Goal: Information Seeking & Learning: Learn about a topic

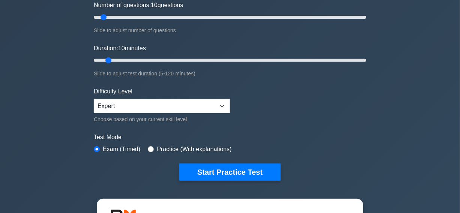
scroll to position [102, 0]
type input "15"
click at [119, 59] on input "Duration: 10 minutes" at bounding box center [230, 60] width 272 height 9
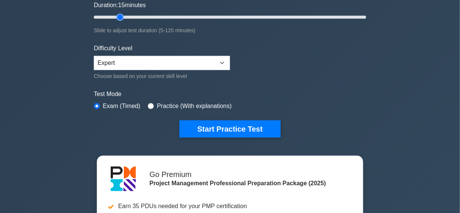
scroll to position [170, 0]
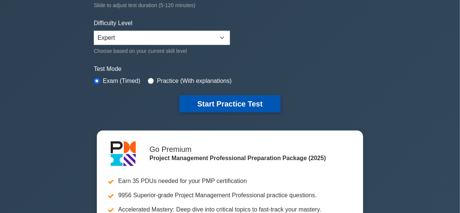
click at [225, 101] on button "Start Practice Test" at bounding box center [229, 103] width 101 height 17
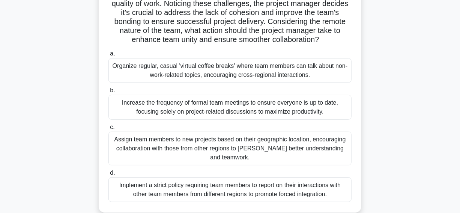
scroll to position [136, 0]
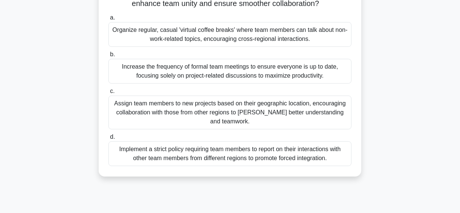
click at [163, 39] on div "Organize regular, casual 'virtual coffee breaks' where team members can talk ab…" at bounding box center [229, 34] width 243 height 25
click at [108, 20] on input "a. Organize regular, casual 'virtual coffee breaks' where team members can talk…" at bounding box center [108, 17] width 0 height 5
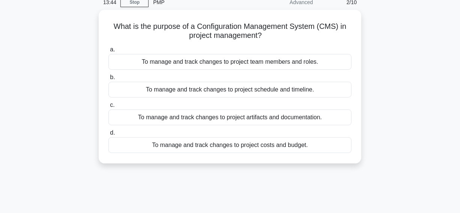
scroll to position [0, 0]
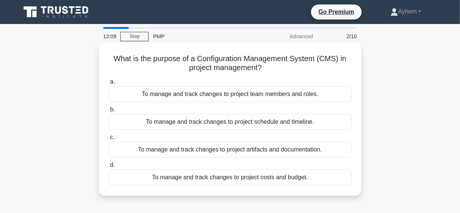
click at [131, 148] on div "To manage and track changes to project artifacts and documentation." at bounding box center [229, 150] width 243 height 16
click at [108, 140] on input "c. To manage and track changes to project artifacts and documentation." at bounding box center [108, 137] width 0 height 5
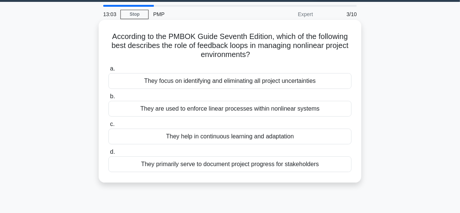
scroll to position [34, 0]
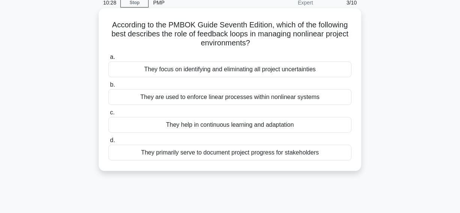
click at [136, 126] on div "They help in continuous learning and adaptation" at bounding box center [229, 125] width 243 height 16
click at [108, 115] on input "c. They help in continuous learning and adaptation" at bounding box center [108, 112] width 0 height 5
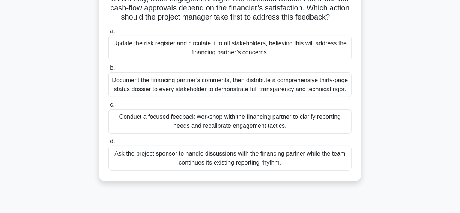
scroll to position [102, 0]
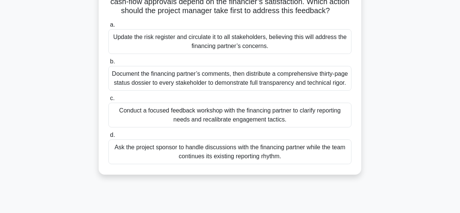
click at [140, 128] on div "Conduct a focused feedback workshop with the financing partner to clarify repor…" at bounding box center [229, 115] width 243 height 25
click at [108, 101] on input "c. Conduct a focused feedback workshop with the financing partner to clarify re…" at bounding box center [108, 98] width 0 height 5
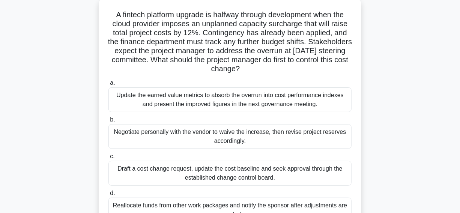
scroll to position [34, 0]
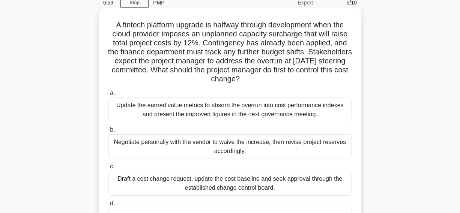
click at [286, 34] on h5 "A fintech platform upgrade is halfway through development when the cloud provid…" at bounding box center [230, 52] width 245 height 64
copy h5 "surcharge"
click at [159, 42] on h5 "A fintech platform upgrade is halfway through development when the cloud provid…" at bounding box center [230, 52] width 245 height 64
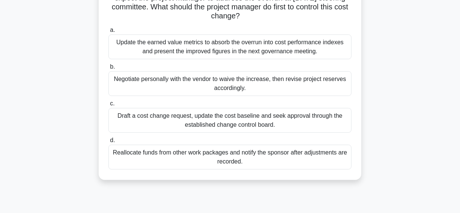
scroll to position [102, 0]
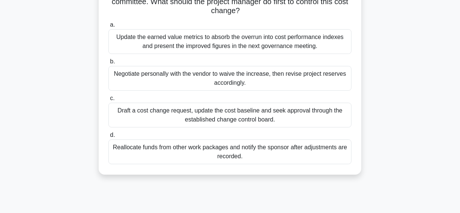
click at [144, 116] on div "Draft a cost change request, update the cost baseline and seek approval through…" at bounding box center [229, 115] width 243 height 25
click at [108, 101] on input "c. Draft a cost change request, update the cost baseline and seek approval thro…" at bounding box center [108, 98] width 0 height 5
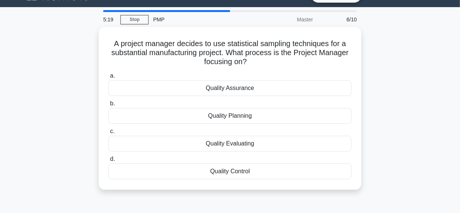
scroll to position [34, 0]
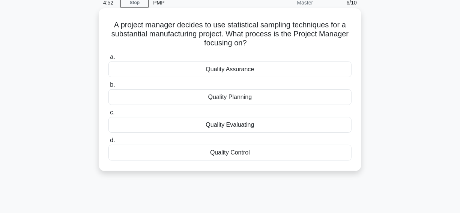
click at [136, 153] on div "Quality Control" at bounding box center [229, 153] width 243 height 16
click at [108, 143] on input "d. Quality Control" at bounding box center [108, 140] width 0 height 5
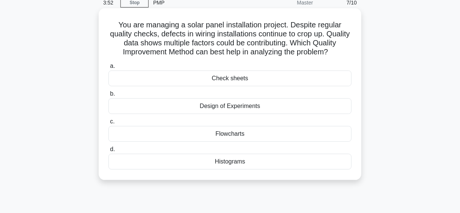
click at [152, 114] on div "Design of Experiments" at bounding box center [229, 106] width 243 height 16
click at [108, 96] on input "b. Design of Experiments" at bounding box center [108, 94] width 0 height 5
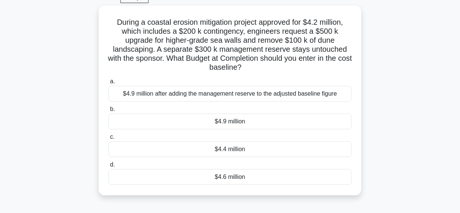
scroll to position [68, 0]
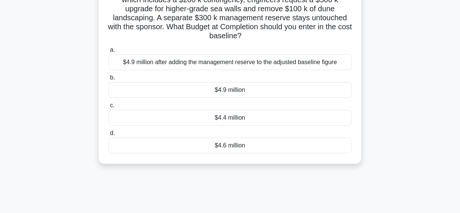
click at [165, 145] on div "$4.6 million" at bounding box center [229, 146] width 243 height 16
click at [108, 136] on input "d. $4.6 million" at bounding box center [108, 133] width 0 height 5
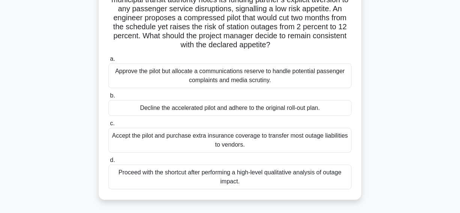
click at [155, 176] on div "Proceed with the shortcut after performing a high-level qualitative analysis of…" at bounding box center [229, 177] width 243 height 25
click at [108, 163] on input "d. Proceed with the shortcut after performing a high-level qualitative analysis…" at bounding box center [108, 160] width 0 height 5
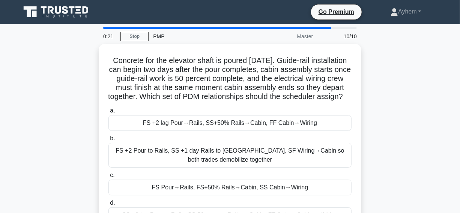
scroll to position [34, 0]
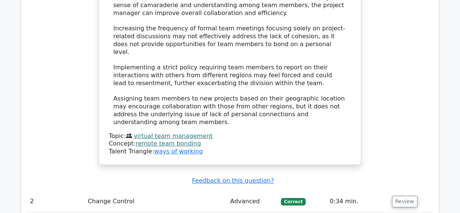
scroll to position [1023, 0]
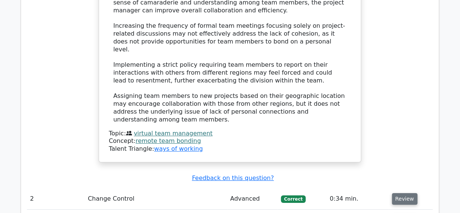
click at [398, 193] on button "Review" at bounding box center [405, 199] width 26 height 12
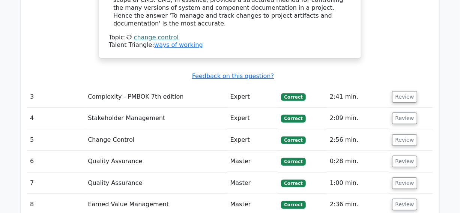
scroll to position [1433, 0]
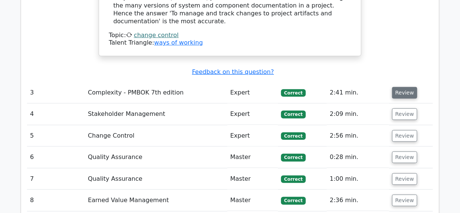
click at [400, 87] on button "Review" at bounding box center [405, 93] width 26 height 12
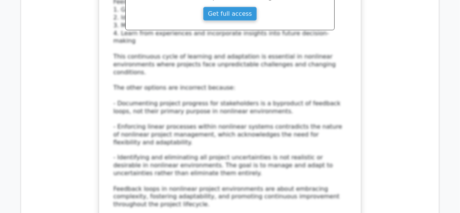
scroll to position [1842, 0]
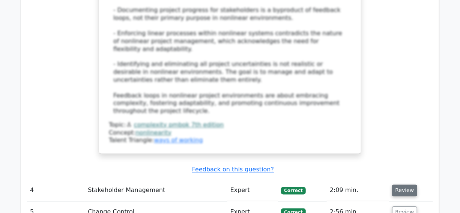
click at [396, 185] on button "Review" at bounding box center [405, 191] width 26 height 12
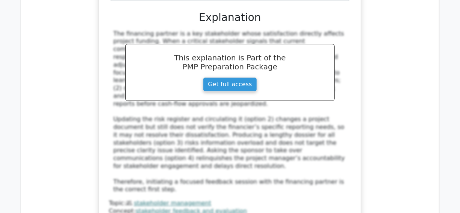
scroll to position [2353, 0]
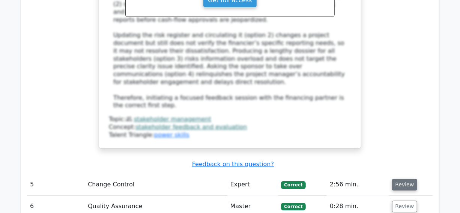
click at [398, 179] on button "Review" at bounding box center [405, 185] width 26 height 12
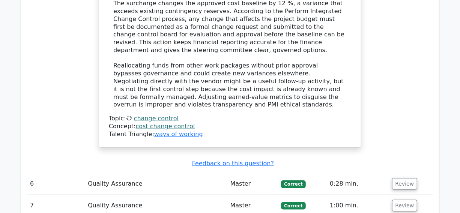
scroll to position [2797, 0]
click at [404, 179] on button "Review" at bounding box center [405, 185] width 26 height 12
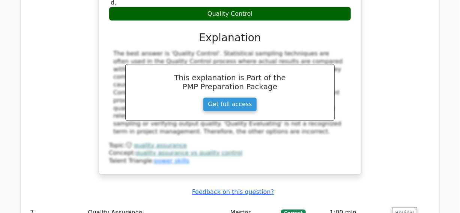
scroll to position [3172, 0]
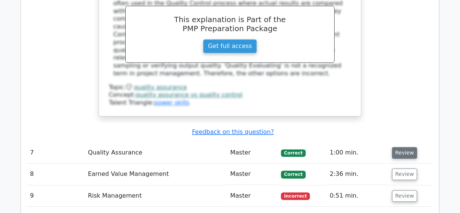
click at [401, 147] on button "Review" at bounding box center [405, 153] width 26 height 12
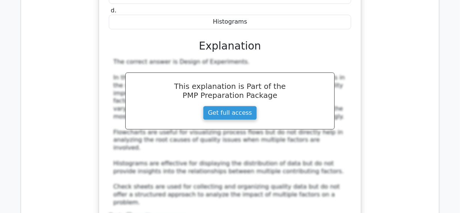
scroll to position [3513, 0]
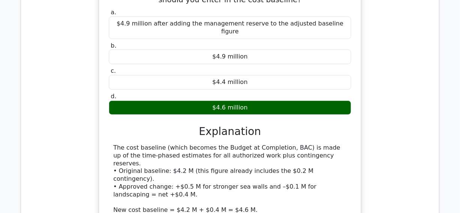
scroll to position [3956, 0]
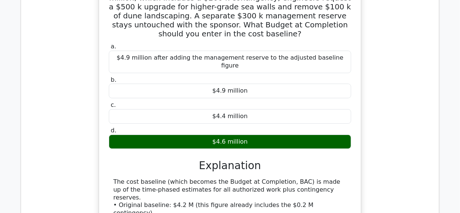
scroll to position [3752, 0]
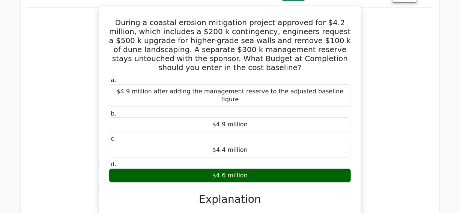
drag, startPoint x: 217, startPoint y: 93, endPoint x: 236, endPoint y: 93, distance: 18.4
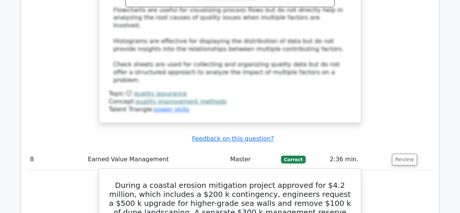
scroll to position [3581, 0]
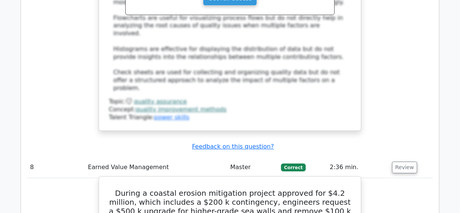
drag, startPoint x: 192, startPoint y: 68, endPoint x: 269, endPoint y: 69, distance: 77.3
click at [269, 189] on h5 "During a coastal erosion mitigation project approved for $4.2 million, which in…" at bounding box center [230, 216] width 244 height 54
click at [197, 189] on h5 "During a coastal erosion mitigation project approved for $4.2 million, which in…" at bounding box center [230, 216] width 244 height 54
drag, startPoint x: 191, startPoint y: 70, endPoint x: 266, endPoint y: 71, distance: 74.7
click at [266, 189] on h5 "During a coastal erosion mitigation project approved for $4.2 million, which in…" at bounding box center [230, 216] width 244 height 54
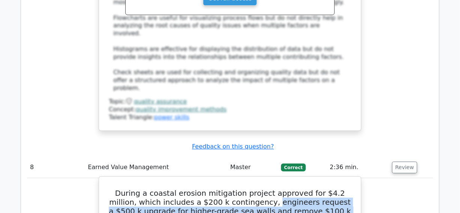
drag, startPoint x: 248, startPoint y: 42, endPoint x: 153, endPoint y: 62, distance: 96.5
click at [153, 189] on h5 "During a coastal erosion mitigation project approved for $4.2 million, which in…" at bounding box center [230, 216] width 244 height 54
copy h5 "engineers request a $500 k upgrade for higher-grade sea walls and remove $100 k…"
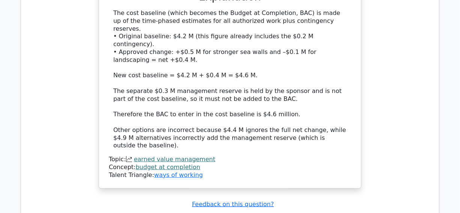
scroll to position [3991, 0]
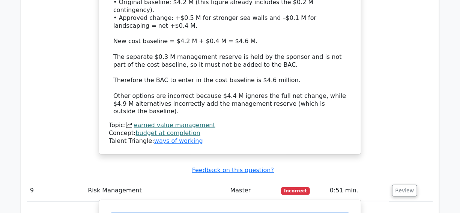
drag, startPoint x: 116, startPoint y: 24, endPoint x: 330, endPoint y: 26, distance: 213.9
copy h5 "During a planning workshop for a new contactless fare system,"
drag, startPoint x: 139, startPoint y: 34, endPoint x: 128, endPoint y: 31, distance: 11.9
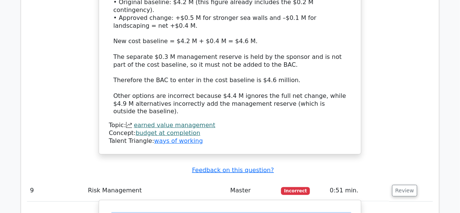
drag, startPoint x: 118, startPoint y: 24, endPoint x: 274, endPoint y: 81, distance: 165.8
copy h5 "During a planning workshop for a new contactless fare system, the municipal tra…"
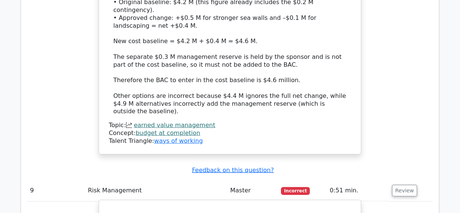
copy h5 "aversion"
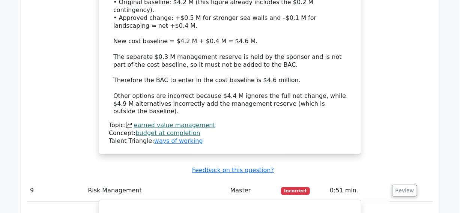
copy h5 "signalling"
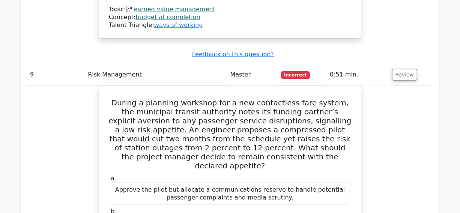
scroll to position [4525, 0]
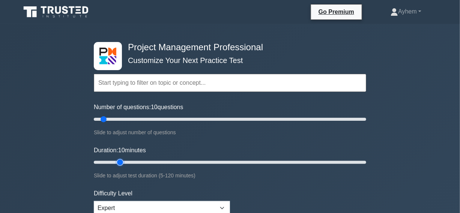
type input "15"
click at [124, 162] on input "Duration: 10 minutes" at bounding box center [230, 162] width 272 height 9
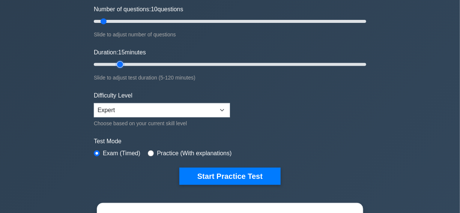
scroll to position [102, 0]
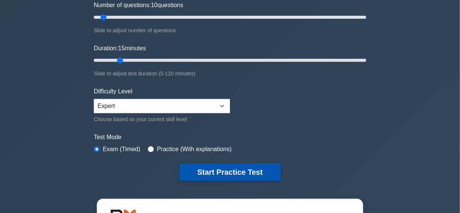
click at [227, 169] on button "Start Practice Test" at bounding box center [229, 172] width 101 height 17
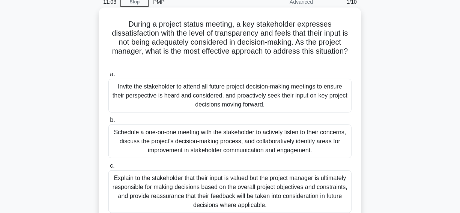
scroll to position [34, 0]
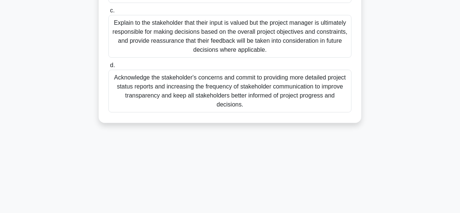
drag, startPoint x: 125, startPoint y: 26, endPoint x: 224, endPoint y: 160, distance: 167.0
click at [280, 208] on div "11:00 Stop PMP Advanced 1/10 During a project status meeting, a key stakeholder…" at bounding box center [230, 22] width 428 height 375
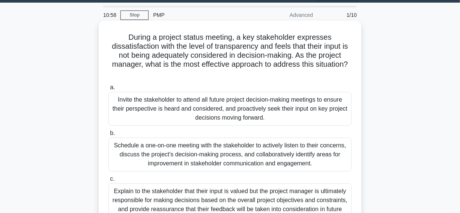
scroll to position [90, 0]
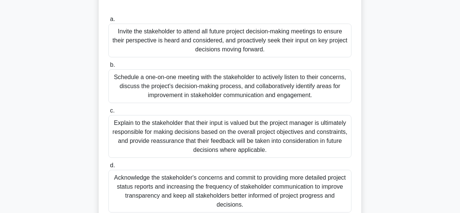
click at [110, 192] on div "Acknowledge the stakeholder's concerns and commit to providing more detailed pr…" at bounding box center [229, 191] width 243 height 43
click at [108, 168] on input "d. Acknowledge the stakeholder's concerns and commit to providing more detailed…" at bounding box center [108, 165] width 0 height 5
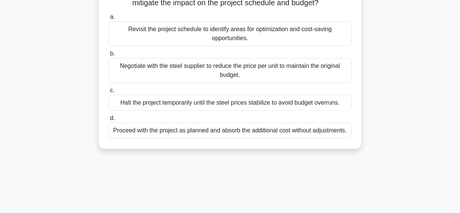
scroll to position [68, 0]
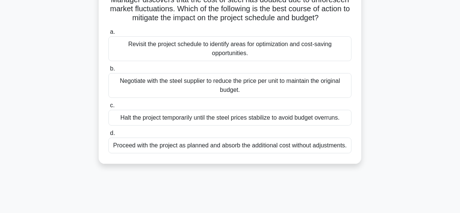
click at [122, 61] on div "Revisit the project schedule to identify areas for optimization and cost-saving…" at bounding box center [229, 48] width 243 height 25
click at [108, 35] on input "a. Revisit the project schedule to identify areas for optimization and cost-sav…" at bounding box center [108, 32] width 0 height 5
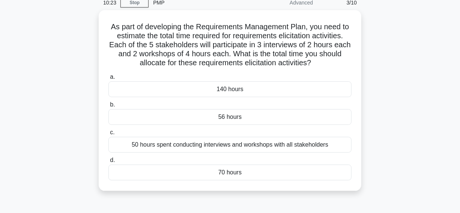
scroll to position [34, 0]
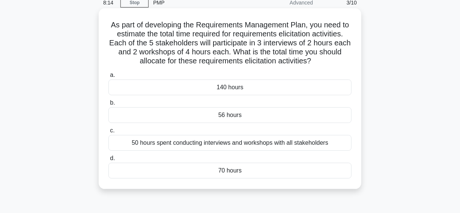
click at [188, 172] on div "70 hours" at bounding box center [229, 171] width 243 height 16
click at [108, 161] on input "d. 70 hours" at bounding box center [108, 158] width 0 height 5
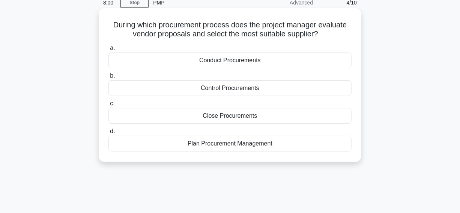
click at [162, 61] on div "Conduct Procurements" at bounding box center [229, 61] width 243 height 16
click at [108, 51] on input "a. Conduct Procurements" at bounding box center [108, 48] width 0 height 5
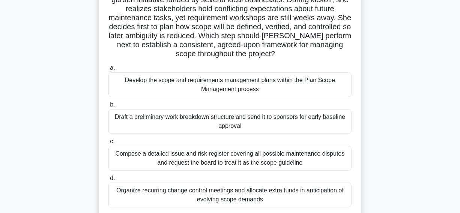
scroll to position [102, 0]
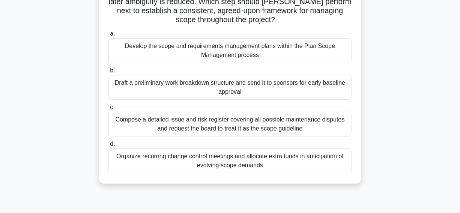
click at [158, 52] on div "Develop the scope and requirements management plans within the Plan Scope Manag…" at bounding box center [229, 50] width 243 height 25
click at [108, 36] on input "a. Develop the scope and requirements management plans within the Plan Scope Ma…" at bounding box center [108, 34] width 0 height 5
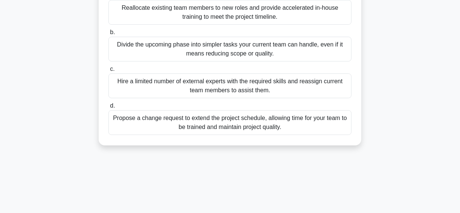
scroll to position [136, 0]
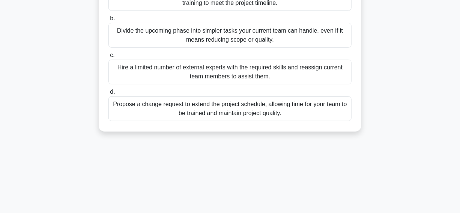
click at [139, 77] on div "Hire a limited number of external experts with the required skills and reassign…" at bounding box center [229, 72] width 243 height 25
click at [108, 58] on input "c. Hire a limited number of external experts with the required skills and reass…" at bounding box center [108, 55] width 0 height 5
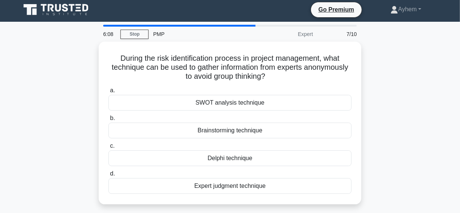
scroll to position [0, 0]
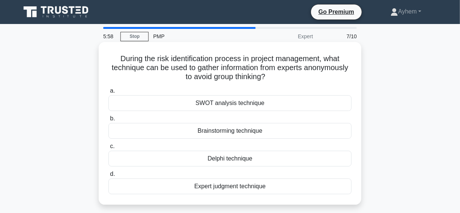
click at [182, 162] on div "Delphi technique" at bounding box center [229, 159] width 243 height 16
click at [108, 149] on input "c. Delphi technique" at bounding box center [108, 146] width 0 height 5
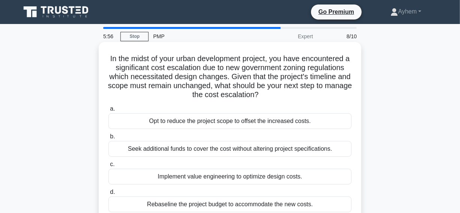
scroll to position [34, 0]
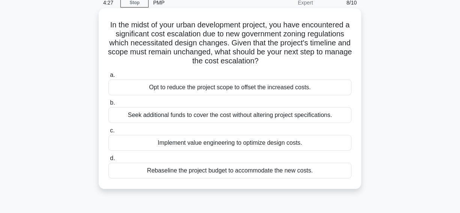
click at [137, 143] on div "Implement value engineering to optimize design costs." at bounding box center [229, 143] width 243 height 16
click at [108, 133] on input "c. Implement value engineering to optimize design costs." at bounding box center [108, 130] width 0 height 5
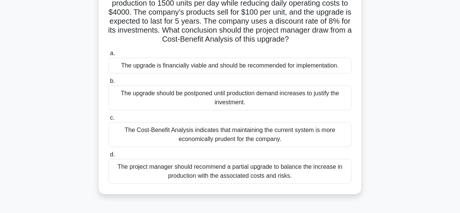
scroll to position [68, 0]
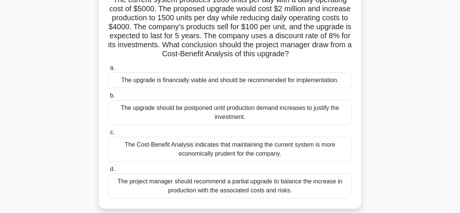
click at [133, 81] on div "The upgrade is financially viable and should be recommended for implementation." at bounding box center [229, 80] width 243 height 16
click at [108, 71] on input "a. The upgrade is financially viable and should be recommended for implementati…" at bounding box center [108, 68] width 0 height 5
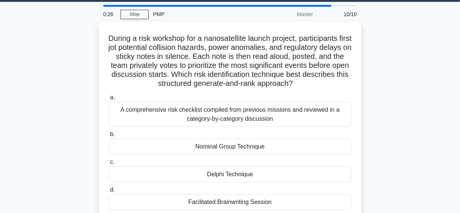
scroll to position [34, 0]
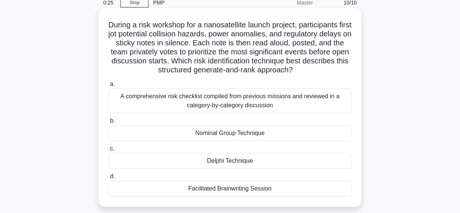
click at [165, 164] on div "Delphi Technique" at bounding box center [229, 161] width 243 height 16
click at [108, 151] on input "c. Delphi Technique" at bounding box center [108, 148] width 0 height 5
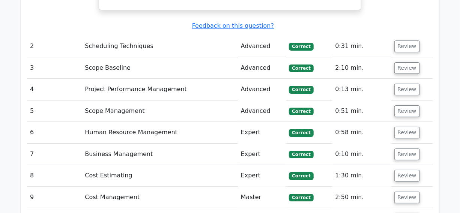
scroll to position [1194, 0]
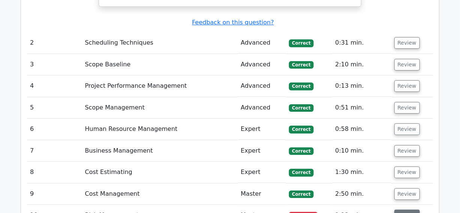
click at [406, 210] on button "Review" at bounding box center [407, 216] width 26 height 12
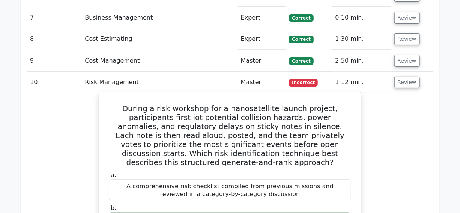
scroll to position [1330, 0]
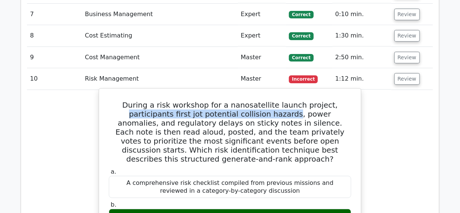
drag, startPoint x: 310, startPoint y: 63, endPoint x: 230, endPoint y: 71, distance: 80.3
click at [230, 101] on h5 "During a risk workshop for a nanosatellite launch project, participants first j…" at bounding box center [230, 132] width 244 height 63
copy h5 "participants first jot potential collision hazards"
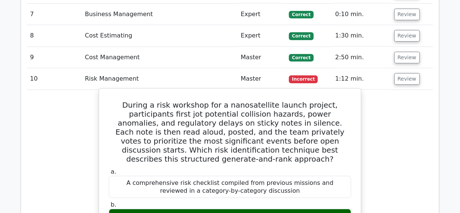
click at [248, 101] on h5 "During a risk workshop for a nanosatellite launch project, participants first j…" at bounding box center [230, 132] width 244 height 63
drag, startPoint x: 233, startPoint y: 71, endPoint x: 247, endPoint y: 70, distance: 13.5
click at [247, 101] on h5 "During a risk workshop for a nanosatellite launch project, participants first j…" at bounding box center [230, 132] width 244 height 63
click at [270, 101] on h5 "During a risk workshop for a nanosatellite launch project, participants first j…" at bounding box center [230, 132] width 244 height 63
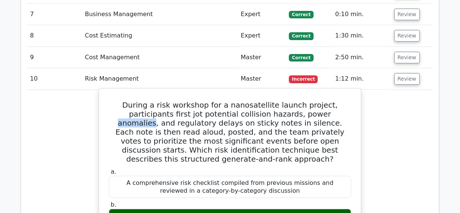
copy h5 "anomalies"
click at [255, 101] on h5 "During a risk workshop for a nanosatellite launch project, participants first j…" at bounding box center [230, 132] width 244 height 63
drag, startPoint x: 233, startPoint y: 69, endPoint x: 292, endPoint y: 70, distance: 58.5
click at [292, 101] on h5 "During a risk workshop for a nanosatellite launch project, participants first j…" at bounding box center [230, 132] width 244 height 63
copy h5 "power anomalies"
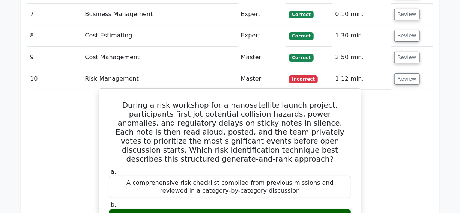
click at [135, 101] on h5 "During a risk workshop for a nanosatellite launch project, participants first j…" at bounding box center [230, 132] width 244 height 63
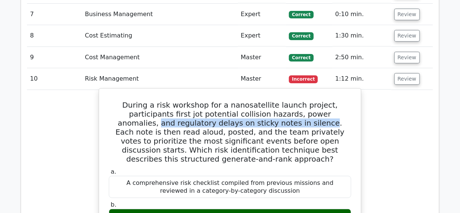
drag, startPoint x: 296, startPoint y: 69, endPoint x: 220, endPoint y: 82, distance: 77.2
click at [220, 101] on h5 "During a risk workshop for a nanosatellite launch project, participants first j…" at bounding box center [230, 132] width 244 height 63
copy h5 "and regulatory delays on sticky notes in silence"
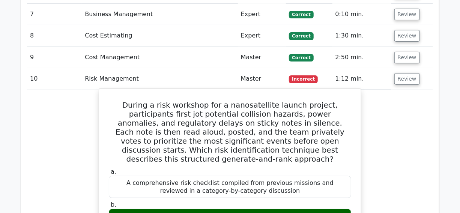
drag, startPoint x: 234, startPoint y: 62, endPoint x: 230, endPoint y: 62, distance: 4.2
click at [233, 101] on h5 "During a risk workshop for a nanosatellite launch project, participants first j…" at bounding box center [230, 132] width 244 height 63
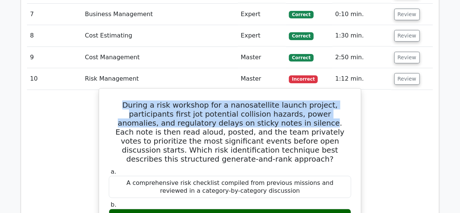
drag, startPoint x: 113, startPoint y: 60, endPoint x: 220, endPoint y: 78, distance: 108.9
click at [220, 101] on h5 "During a risk workshop for a nanosatellite launch project, participants first j…" at bounding box center [230, 132] width 244 height 63
copy h5 "During a risk workshop for a nanosatellite launch project, participants first j…"
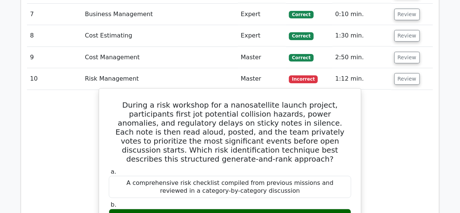
click at [184, 101] on h5 "During a risk workshop for a nanosatellite launch project, participants first j…" at bounding box center [230, 132] width 244 height 63
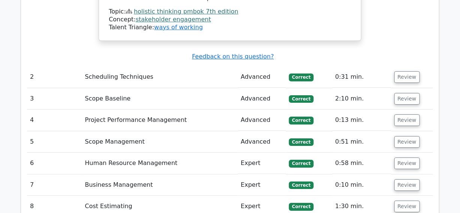
scroll to position [1126, 0]
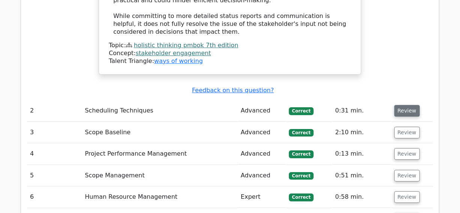
click at [406, 105] on button "Review" at bounding box center [407, 111] width 26 height 12
click at [405, 127] on button "Review" at bounding box center [407, 133] width 26 height 12
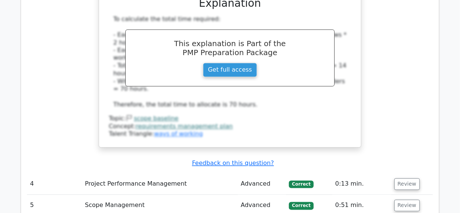
scroll to position [1842, 0]
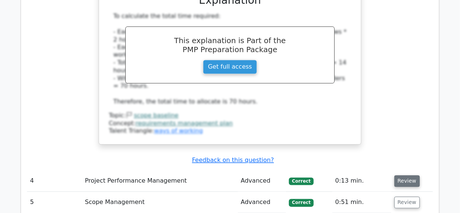
click at [405, 176] on button "Review" at bounding box center [407, 182] width 26 height 12
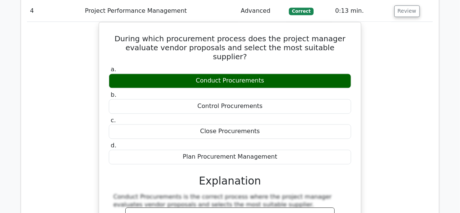
scroll to position [2149, 0]
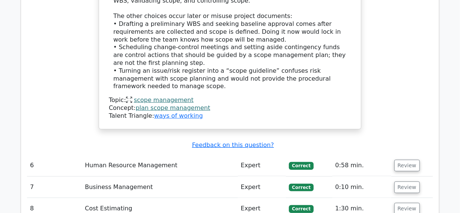
scroll to position [2694, 0]
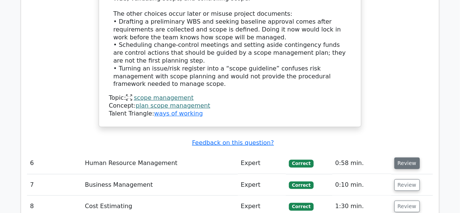
drag, startPoint x: 403, startPoint y: 44, endPoint x: 406, endPoint y: 62, distance: 17.5
click at [403, 158] on button "Review" at bounding box center [407, 164] width 26 height 12
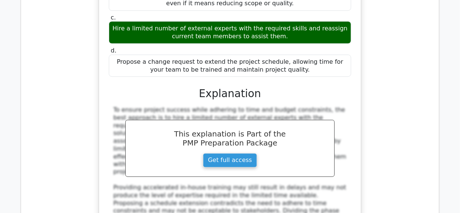
scroll to position [3069, 0]
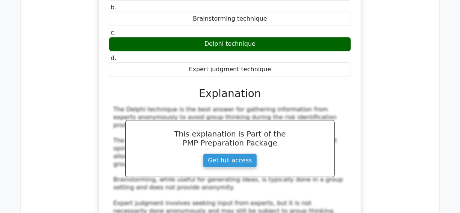
scroll to position [3479, 0]
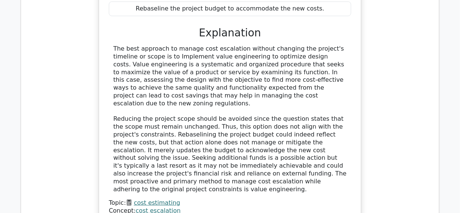
scroll to position [3888, 0]
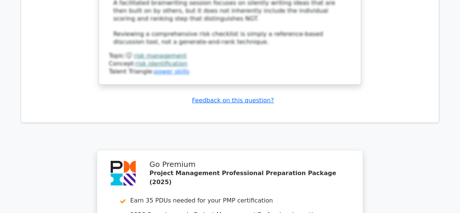
scroll to position [5116, 0]
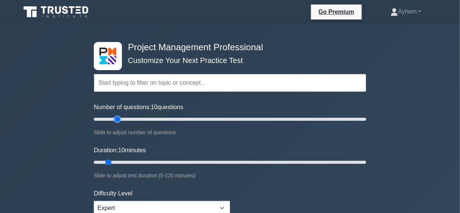
type input "20"
click at [119, 119] on input "Number of questions: 10 questions" at bounding box center [230, 119] width 272 height 9
type input "40"
click at [176, 164] on input "Duration: 40 minutes" at bounding box center [230, 162] width 272 height 9
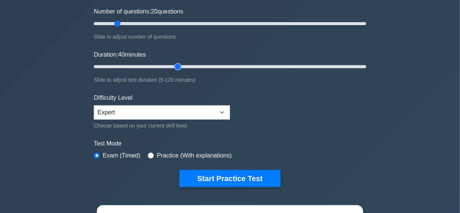
scroll to position [102, 0]
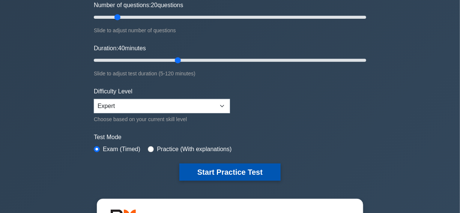
click at [224, 171] on button "Start Practice Test" at bounding box center [229, 172] width 101 height 17
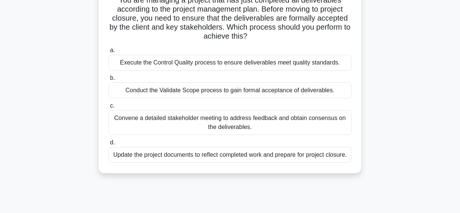
scroll to position [68, 0]
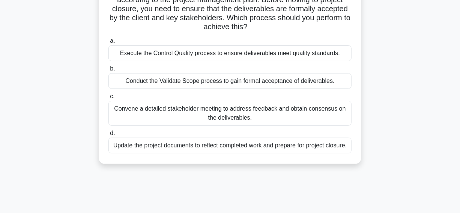
click at [300, 80] on div "Conduct the Validate Scope process to gain formal acceptance of deliverables." at bounding box center [229, 81] width 243 height 16
click at [108, 71] on input "b. Conduct the Validate Scope process to gain formal acceptance of deliverables." at bounding box center [108, 68] width 0 height 5
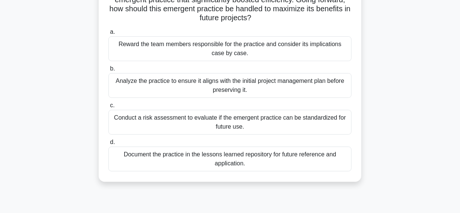
click at [182, 156] on div "Document the practice in the lessons learned repository for future reference an…" at bounding box center [229, 159] width 243 height 25
click at [108, 145] on input "d. Document the practice in the lessons learned repository for future reference…" at bounding box center [108, 142] width 0 height 5
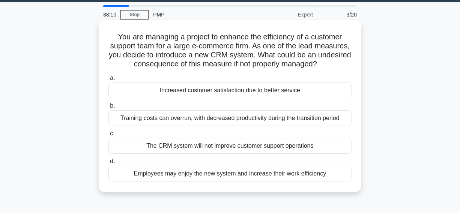
scroll to position [34, 0]
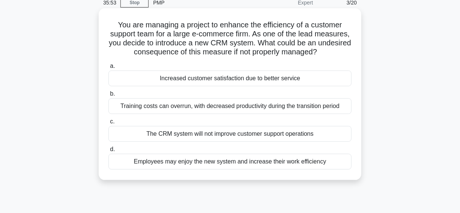
click at [140, 135] on div "The CRM system will not improve customer support operations" at bounding box center [229, 134] width 243 height 16
click at [108, 124] on input "c. The CRM system will not improve customer support operations" at bounding box center [108, 121] width 0 height 5
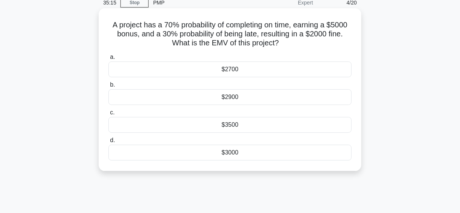
click at [172, 97] on div "$2900" at bounding box center [229, 97] width 243 height 16
click at [108, 87] on input "b. $2900" at bounding box center [108, 85] width 0 height 5
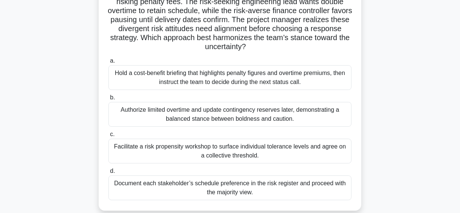
scroll to position [102, 0]
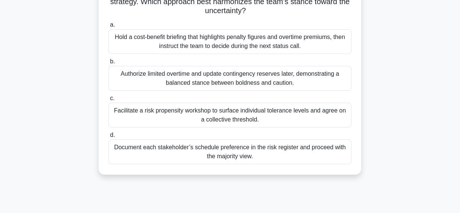
click at [120, 117] on div "Facilitate a risk propensity workshop to surface individual tolerance levels an…" at bounding box center [229, 115] width 243 height 25
click at [108, 101] on input "c. Facilitate a risk propensity workshop to surface individual tolerance levels…" at bounding box center [108, 98] width 0 height 5
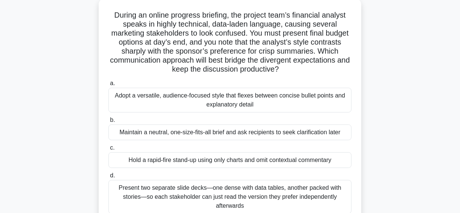
scroll to position [48, 0]
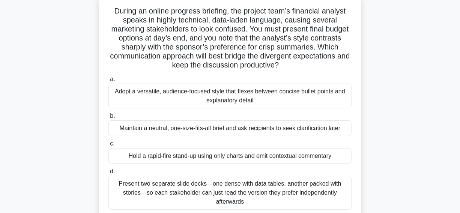
click at [143, 98] on div "Adopt a versatile, audience-focused style that flexes between concise bullet po…" at bounding box center [229, 96] width 243 height 25
click at [108, 82] on input "a. Adopt a versatile, audience-focused style that flexes between concise bullet…" at bounding box center [108, 79] width 0 height 5
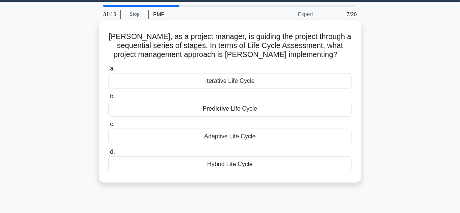
scroll to position [34, 0]
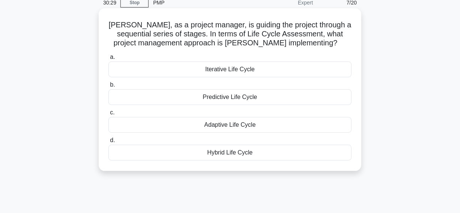
drag, startPoint x: 108, startPoint y: 26, endPoint x: 272, endPoint y: 110, distance: 184.8
click at [331, 146] on div "[PERSON_NAME], as a project manager, is guiding the project through a sequentia…" at bounding box center [230, 89] width 257 height 157
copy div "[PERSON_NAME], as a project manager, is guiding the project through a sequentia…"
click at [321, 41] on h5 "[PERSON_NAME], as a project manager, is guiding the project through a sequentia…" at bounding box center [230, 34] width 245 height 28
click at [183, 98] on div "Predictive Life Cycle" at bounding box center [229, 97] width 243 height 16
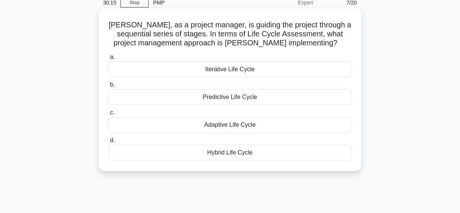
click at [108, 87] on input "b. Predictive Life Cycle" at bounding box center [108, 85] width 0 height 5
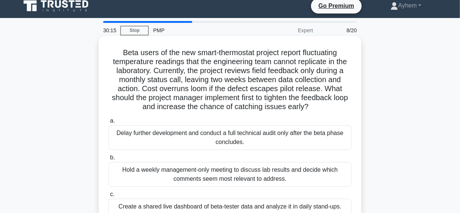
scroll to position [0, 0]
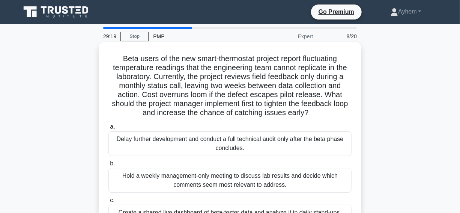
click at [311, 68] on h5 "Beta users of the new smart-thermostat project report fluctuating temperature r…" at bounding box center [230, 86] width 245 height 64
copy h5 "replicate"
click at [187, 69] on h5 "Beta users of the new smart-thermostat project report fluctuating temperature r…" at bounding box center [230, 86] width 245 height 64
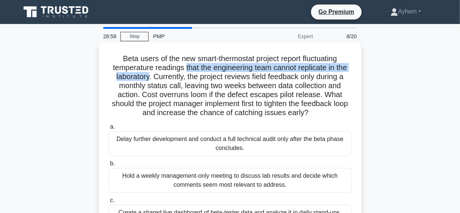
drag, startPoint x: 183, startPoint y: 68, endPoint x: 147, endPoint y: 79, distance: 37.5
click at [147, 79] on h5 "Beta users of the new smart-thermostat project report fluctuating temperature r…" at bounding box center [230, 86] width 245 height 64
copy h5 "that the engineering team cannot replicate in the laboratory"
click at [206, 68] on h5 "Beta users of the new smart-thermostat project report fluctuating temperature r…" at bounding box center [230, 86] width 245 height 64
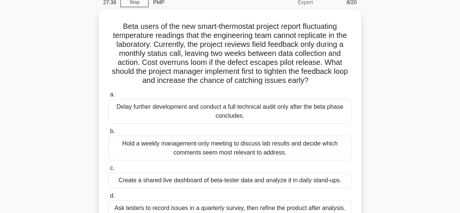
scroll to position [34, 0]
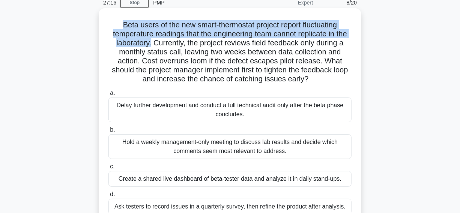
drag, startPoint x: 116, startPoint y: 23, endPoint x: 149, endPoint y: 46, distance: 39.9
click at [149, 46] on h5 "Beta users of the new smart-thermostat project report fluctuating temperature r…" at bounding box center [230, 52] width 245 height 64
copy h5 "Beta users of the new smart-thermostat project report fluctuating temperature r…"
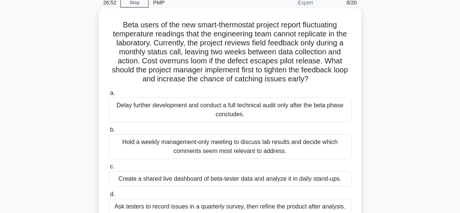
click at [126, 55] on h5 "Beta users of the new smart-thermostat project report fluctuating temperature r…" at bounding box center [230, 52] width 245 height 64
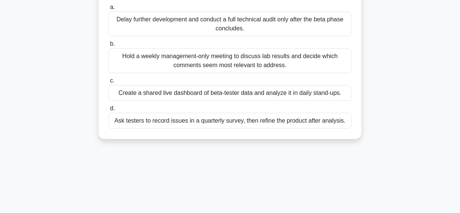
scroll to position [136, 0]
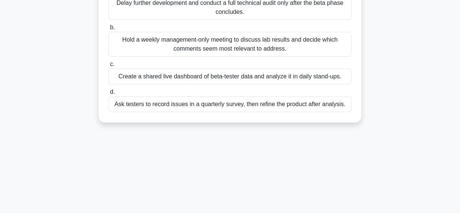
click at [151, 77] on div "Create a shared live dashboard of beta-tester data and analyze it in daily stan…" at bounding box center [229, 77] width 243 height 16
click at [108, 67] on input "c. Create a shared live dashboard of beta-tester data and analyze it in daily s…" at bounding box center [108, 64] width 0 height 5
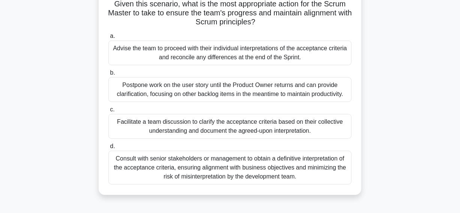
scroll to position [102, 0]
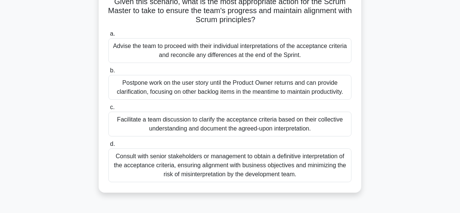
click at [124, 124] on div "Facilitate a team discussion to clarify the acceptance criteria based on their …" at bounding box center [229, 124] width 243 height 25
click at [108, 110] on input "c. Facilitate a team discussion to clarify the acceptance criteria based on the…" at bounding box center [108, 107] width 0 height 5
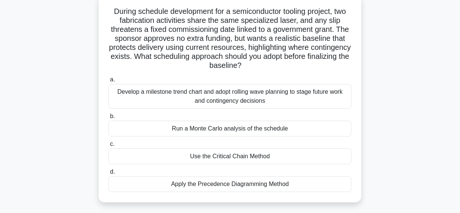
scroll to position [35, 0]
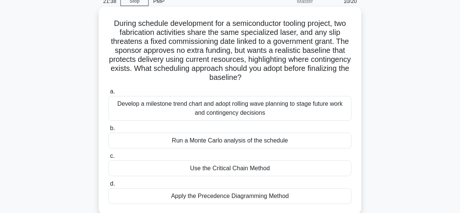
drag, startPoint x: 108, startPoint y: 22, endPoint x: 289, endPoint y: 123, distance: 206.8
click at [342, 197] on div "During schedule development for a semiconductor tooling project, two fabricatio…" at bounding box center [230, 111] width 257 height 202
copy div "During schedule development for a semiconductor tooling project, two fabricatio…"
click at [279, 77] on h5 "During schedule development for a semiconductor tooling project, two fabricatio…" at bounding box center [230, 51] width 245 height 64
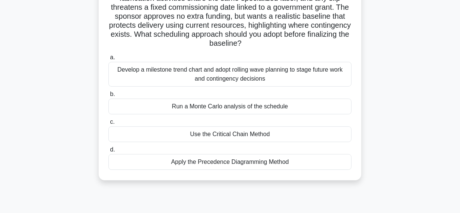
click at [169, 135] on div "Use the Critical Chain Method" at bounding box center [229, 134] width 243 height 16
click at [108, 125] on input "c. Use the Critical Chain Method" at bounding box center [108, 122] width 0 height 5
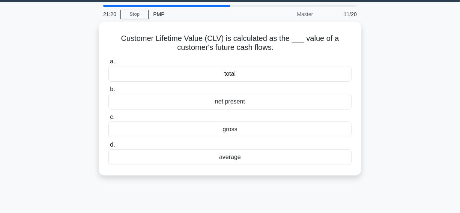
scroll to position [34, 0]
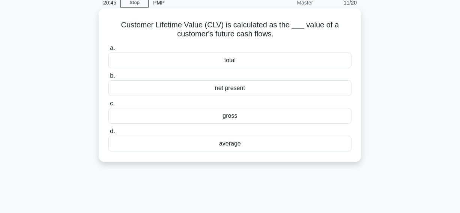
click at [258, 88] on div "net present" at bounding box center [229, 88] width 243 height 16
click at [108, 78] on input "b. net present" at bounding box center [108, 76] width 0 height 5
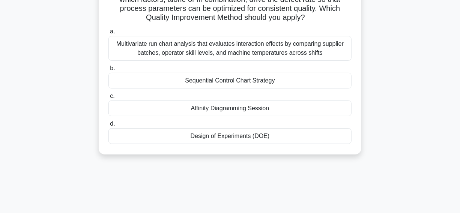
scroll to position [85, 0]
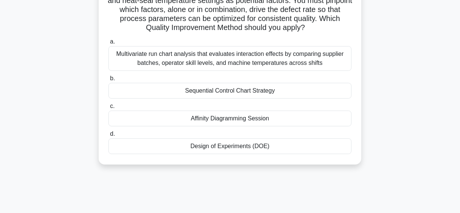
click at [170, 154] on div "Design of Experiments (DOE)" at bounding box center [229, 146] width 243 height 16
click at [108, 137] on input "d. Design of Experiments (DOE)" at bounding box center [108, 134] width 0 height 5
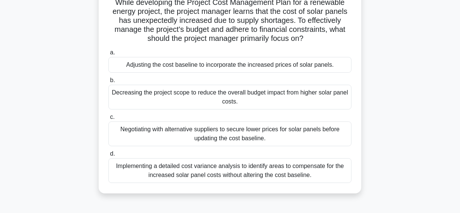
scroll to position [68, 0]
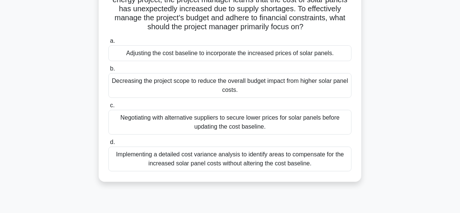
click at [152, 127] on div "Negotiating with alternative suppliers to secure lower prices for solar panels …" at bounding box center [229, 122] width 243 height 25
click at [108, 108] on input "c. Negotiating with alternative suppliers to secure lower prices for solar pane…" at bounding box center [108, 105] width 0 height 5
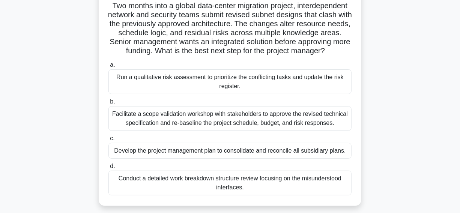
scroll to position [34, 0]
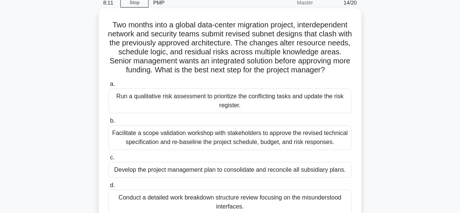
click at [130, 178] on div "Develop the project management plan to consolidate and reconcile all subsidiary…" at bounding box center [229, 170] width 243 height 16
click at [108, 160] on input "c. Develop the project management plan to consolidate and reconcile all subsidi…" at bounding box center [108, 157] width 0 height 5
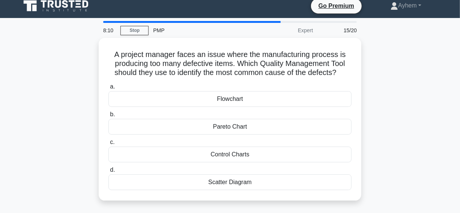
scroll to position [0, 0]
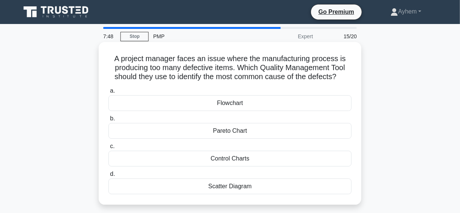
click at [176, 132] on div "Pareto Chart" at bounding box center [229, 131] width 243 height 16
click at [108, 121] on input "b. Pareto Chart" at bounding box center [108, 118] width 0 height 5
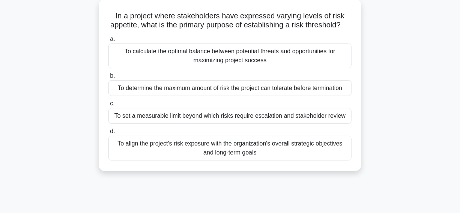
scroll to position [56, 0]
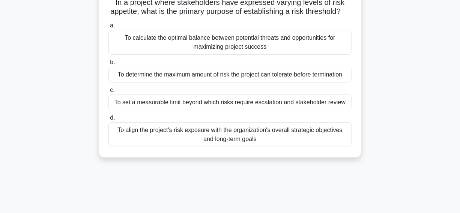
click at [147, 110] on div "To set a measurable limit beyond which risks require escalation and stakeholder…" at bounding box center [229, 103] width 243 height 16
click at [108, 93] on input "c. To set a measurable limit beyond which risks require escalation and stakehol…" at bounding box center [108, 90] width 0 height 5
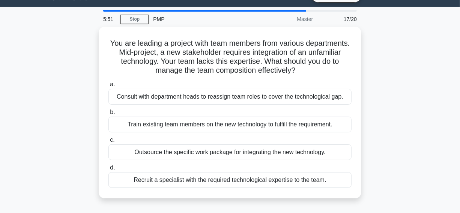
scroll to position [34, 0]
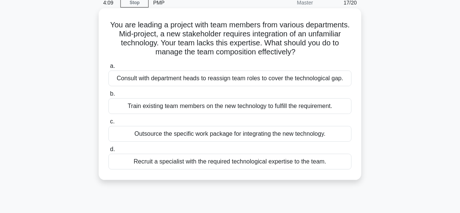
click at [121, 107] on div "Train existing team members on the new technology to fulfill the requirement." at bounding box center [229, 106] width 243 height 16
click at [108, 96] on input "b. Train existing team members on the new technology to fulfill the requirement." at bounding box center [108, 94] width 0 height 5
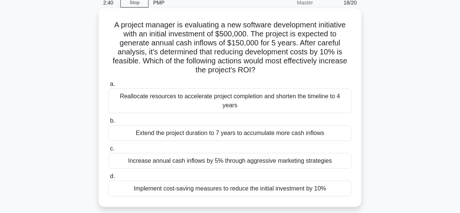
click at [116, 181] on div "Implement cost-saving measures to reduce the initial investment by 10%" at bounding box center [229, 189] width 243 height 16
click at [108, 179] on input "d. Implement cost-saving measures to reduce the initial investment by 10%" at bounding box center [108, 176] width 0 height 5
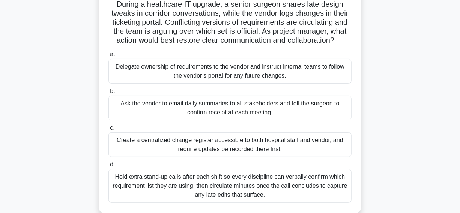
scroll to position [68, 0]
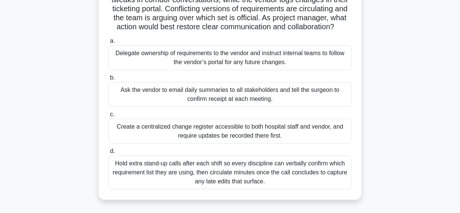
click at [133, 134] on div "Create a centralized change register accessible to both hospital staff and vend…" at bounding box center [229, 131] width 243 height 25
click at [108, 117] on input "c. Create a centralized change register accessible to both hospital staff and v…" at bounding box center [108, 114] width 0 height 5
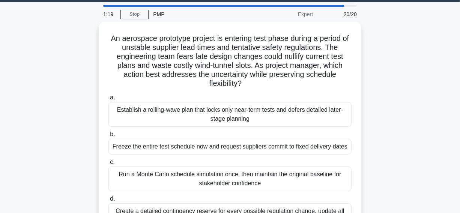
scroll to position [34, 0]
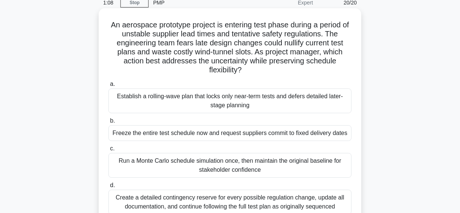
click at [292, 42] on h5 "An aerospace prototype project is entering test phase during a period of unstab…" at bounding box center [230, 47] width 245 height 55
copy h5 "nullify"
click at [133, 46] on h5 "An aerospace prototype project is entering test phase during a period of unstab…" at bounding box center [230, 47] width 245 height 55
click at [143, 105] on div "Establish a rolling-wave plan that locks only near-term tests and defers detail…" at bounding box center [229, 101] width 243 height 25
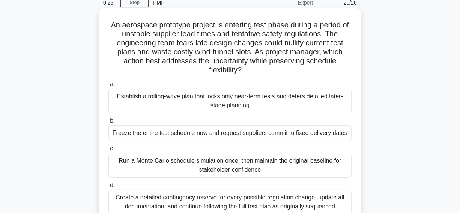
click at [108, 87] on input "a. Establish a rolling-wave plan that locks only near-term tests and defers det…" at bounding box center [108, 84] width 0 height 5
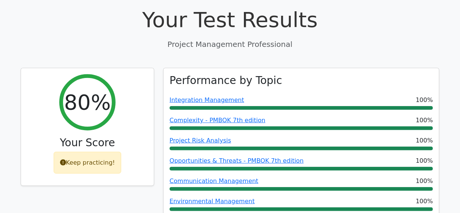
scroll to position [273, 0]
